Goal: Information Seeking & Learning: Learn about a topic

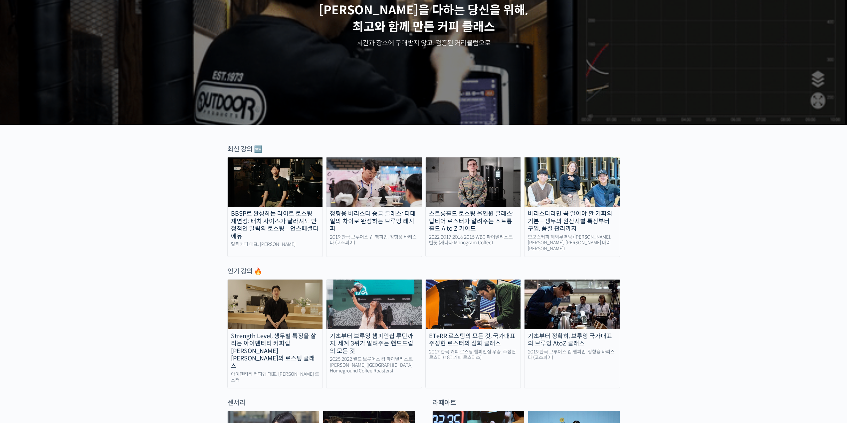
click at [283, 190] on img at bounding box center [275, 181] width 95 height 49
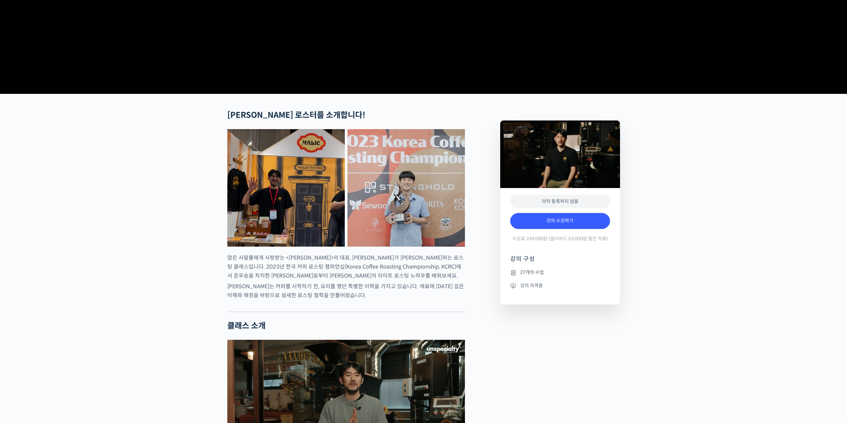
scroll to position [233, 0]
